Goal: Register for event/course

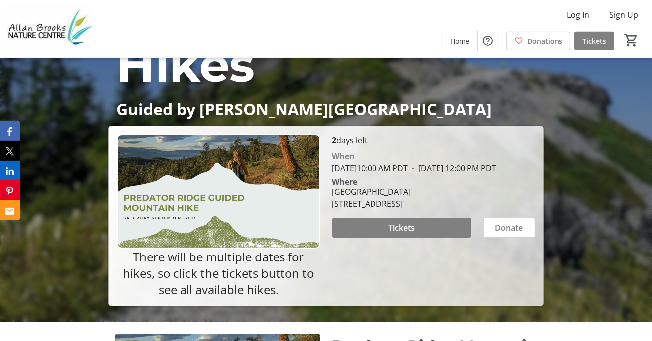
scroll to position [105, 0]
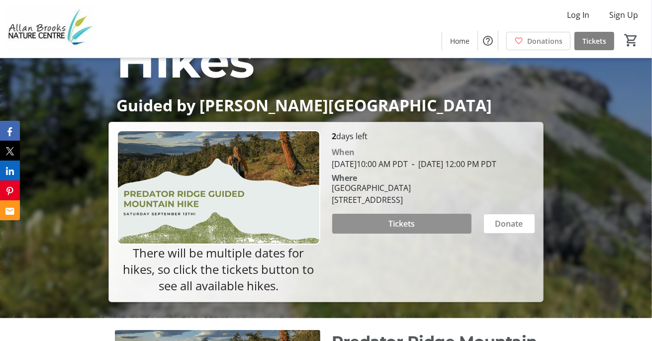
click at [381, 236] on span at bounding box center [401, 224] width 139 height 24
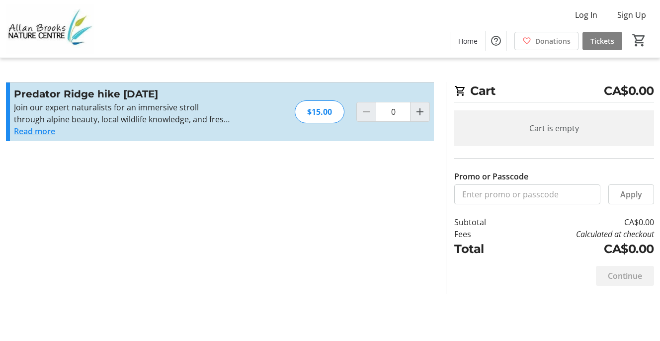
click at [19, 133] on button "Read more" at bounding box center [34, 131] width 41 height 12
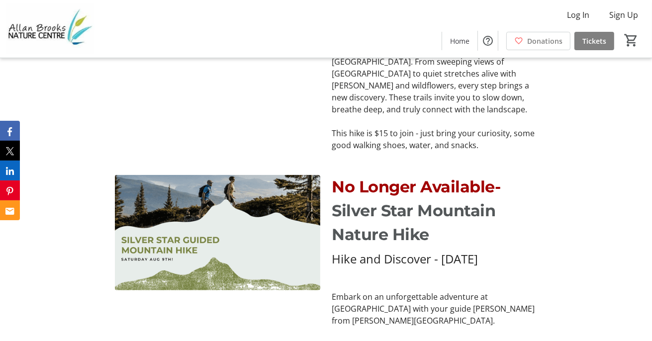
scroll to position [577, 0]
